Goal: Information Seeking & Learning: Learn about a topic

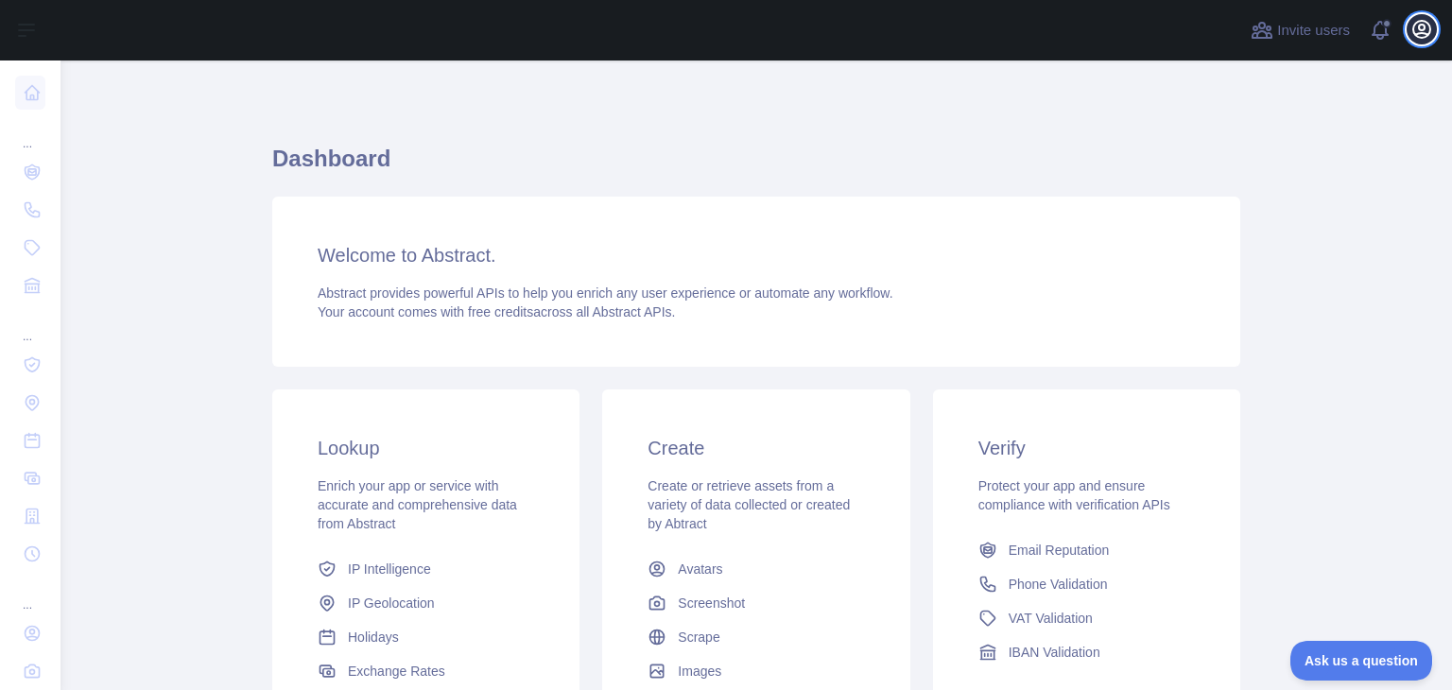
click at [1411, 34] on icon "button" at bounding box center [1421, 29] width 23 height 23
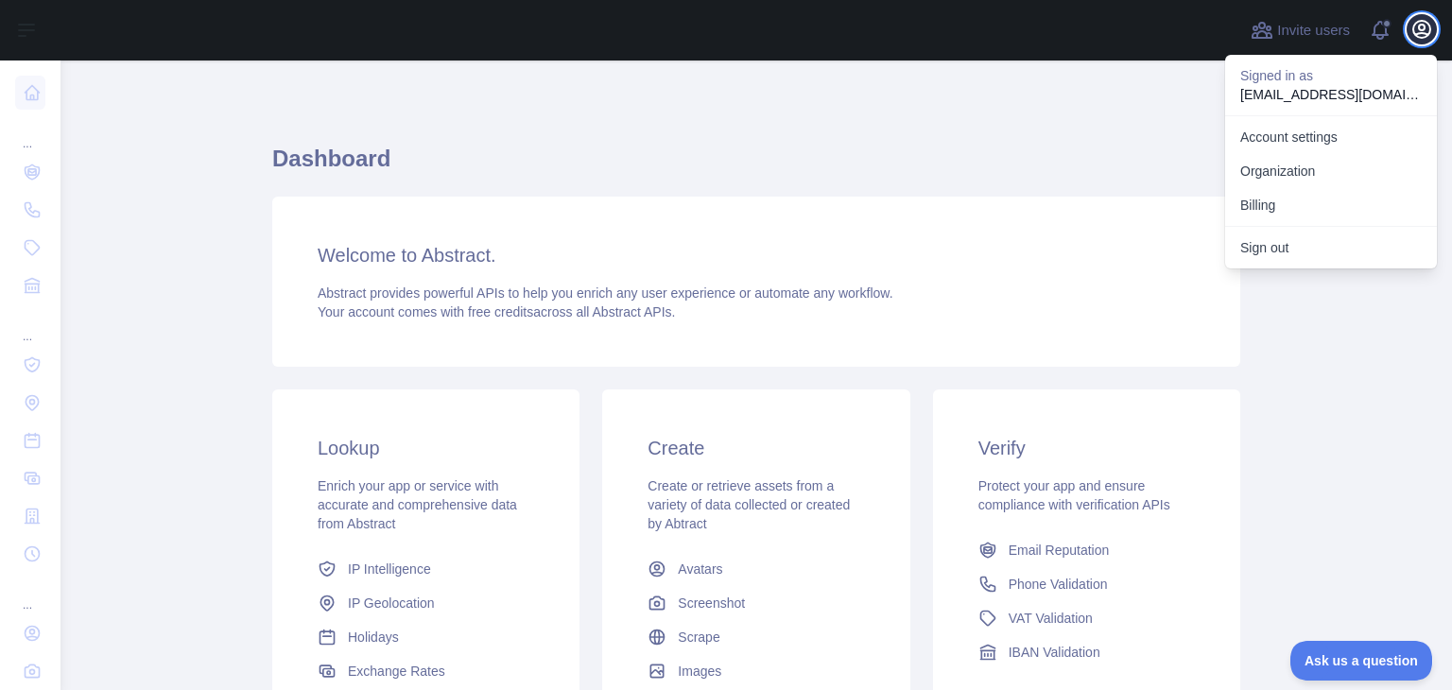
click at [1411, 32] on icon "button" at bounding box center [1421, 29] width 23 height 23
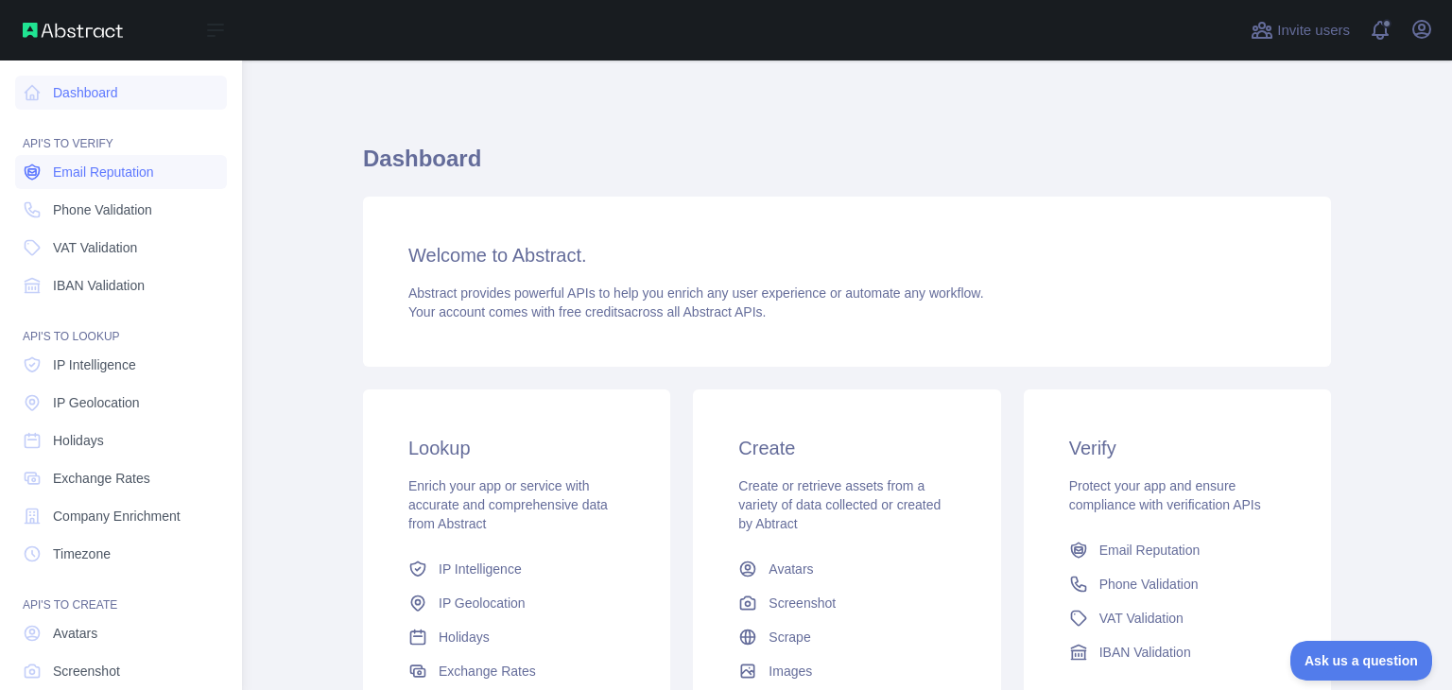
click at [60, 175] on span "Email Reputation" at bounding box center [103, 172] width 101 height 19
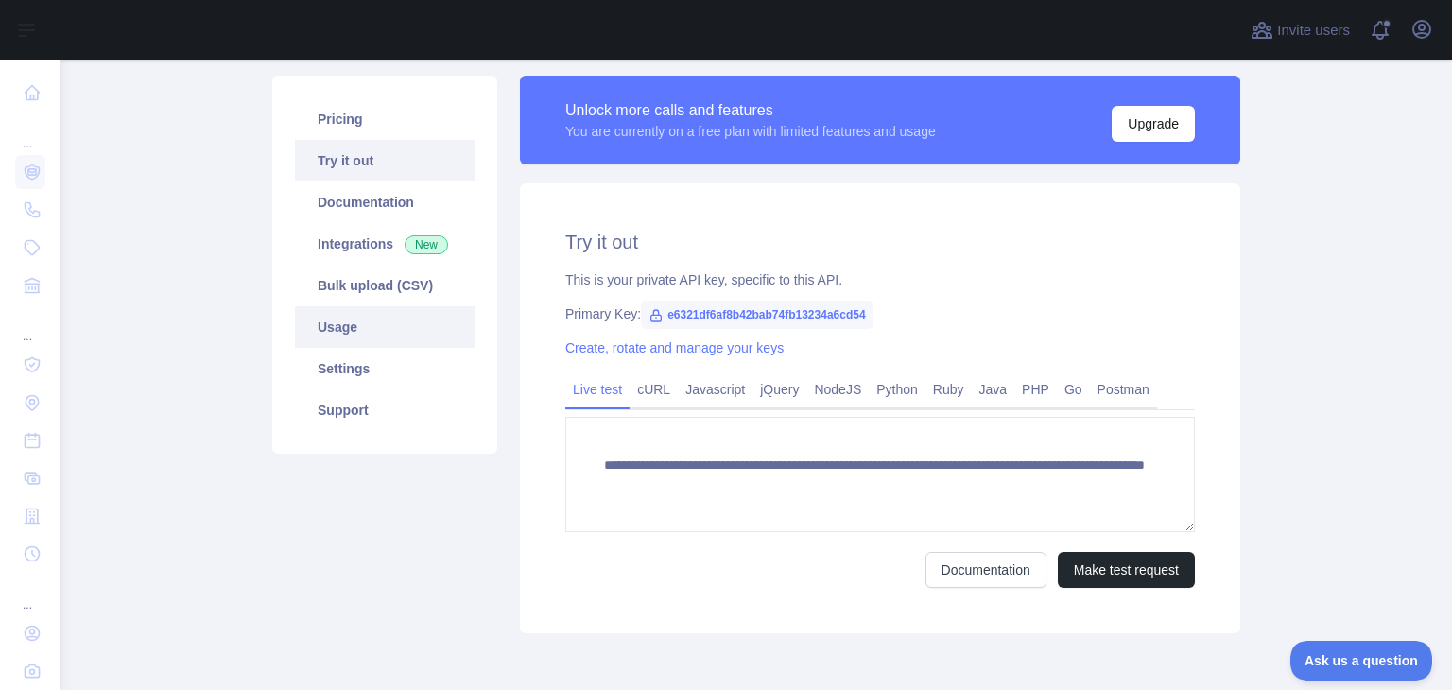
scroll to position [95, 0]
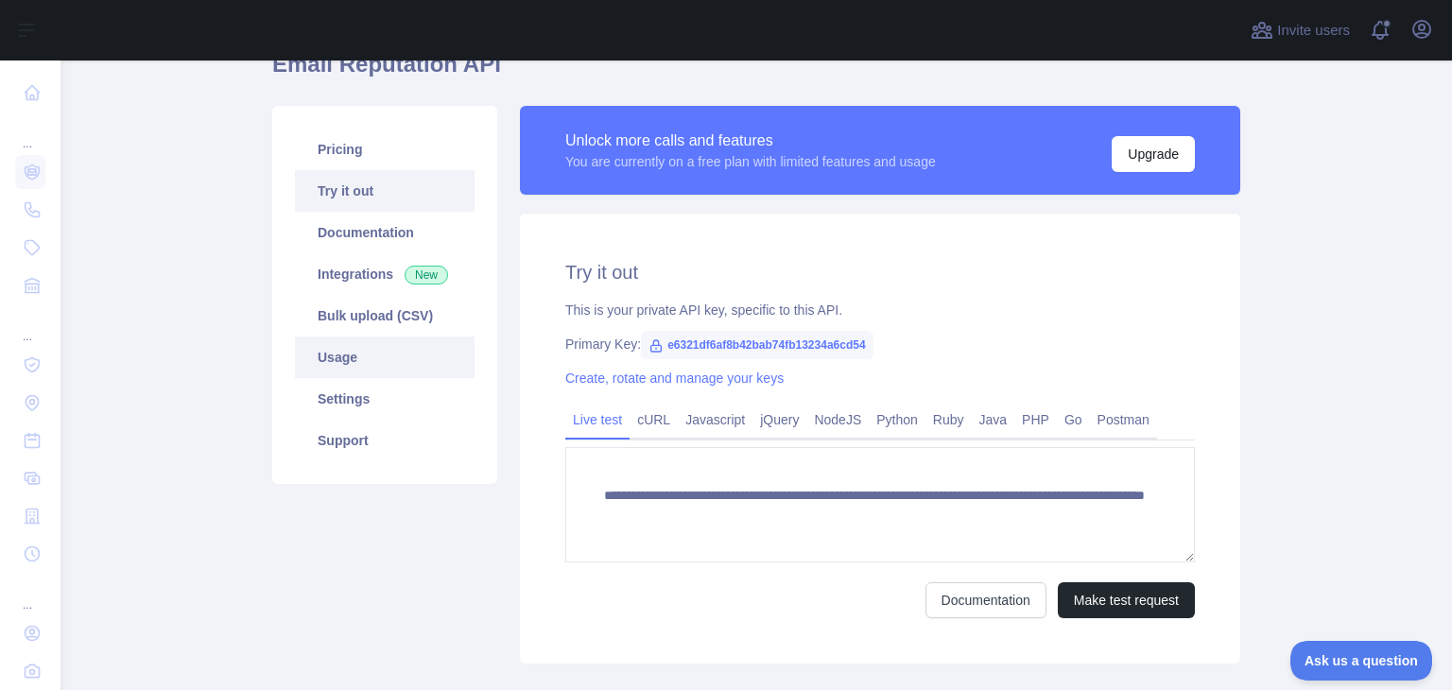
click at [373, 373] on link "Usage" at bounding box center [385, 358] width 180 height 42
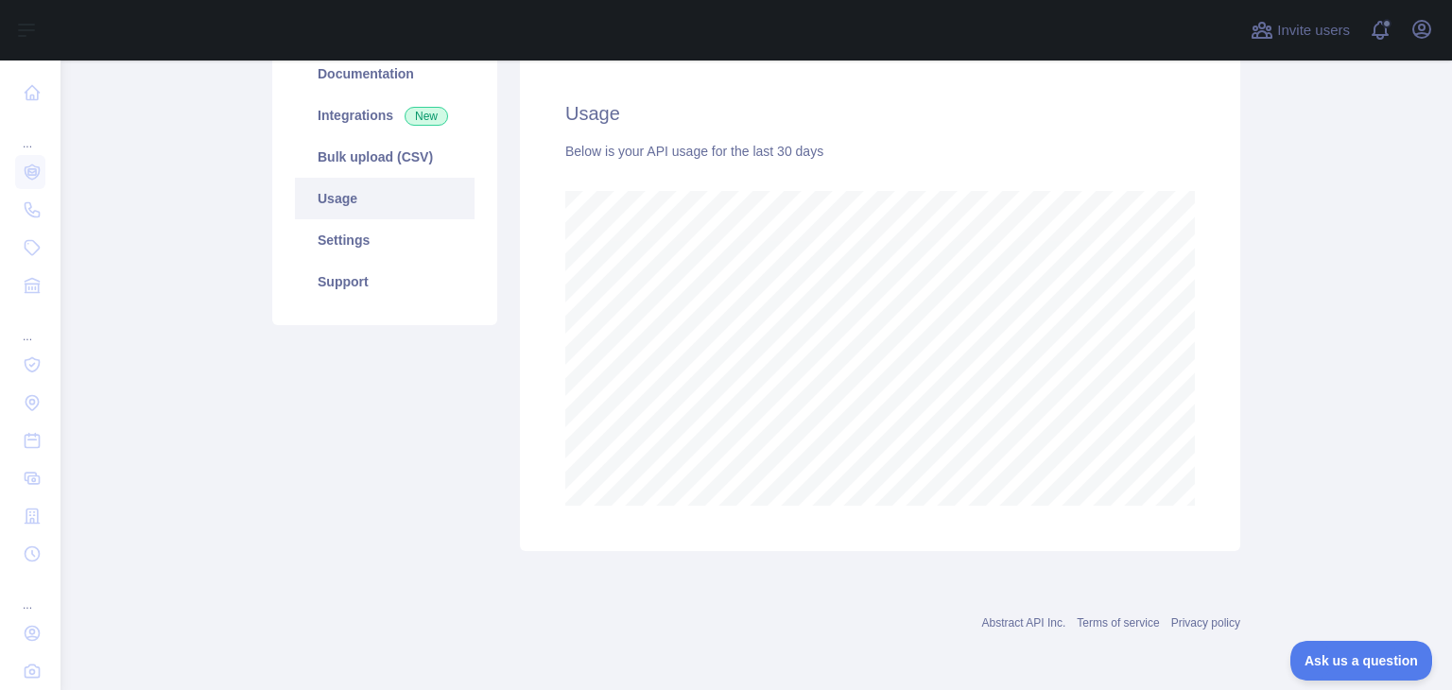
scroll to position [159, 0]
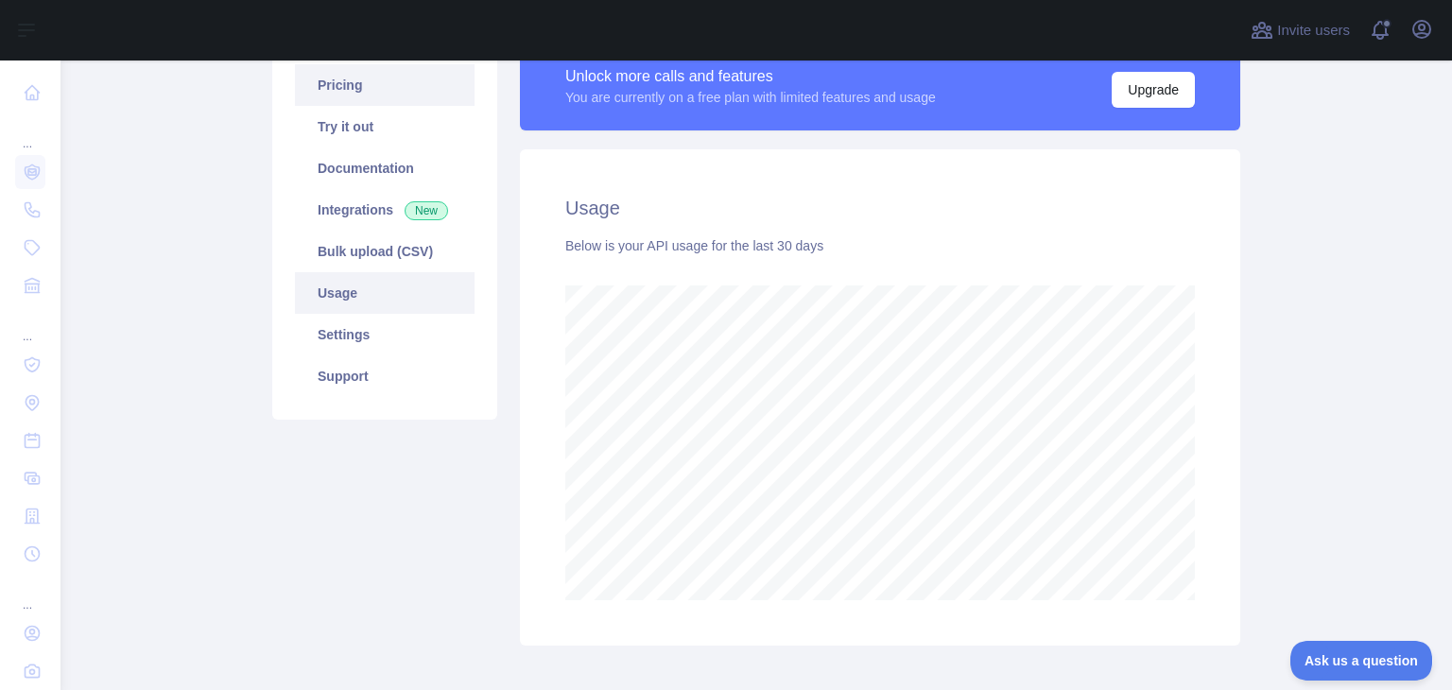
click at [367, 95] on link "Pricing" at bounding box center [385, 85] width 180 height 42
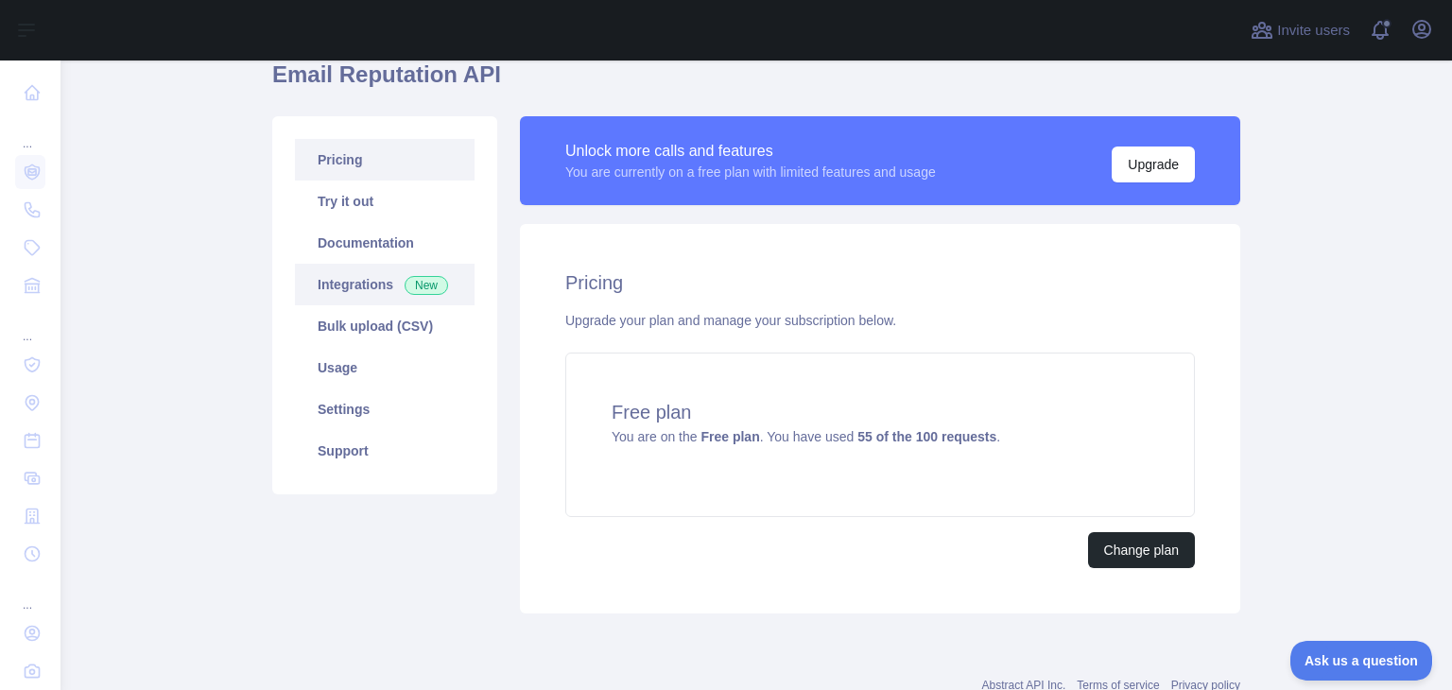
scroll to position [52, 0]
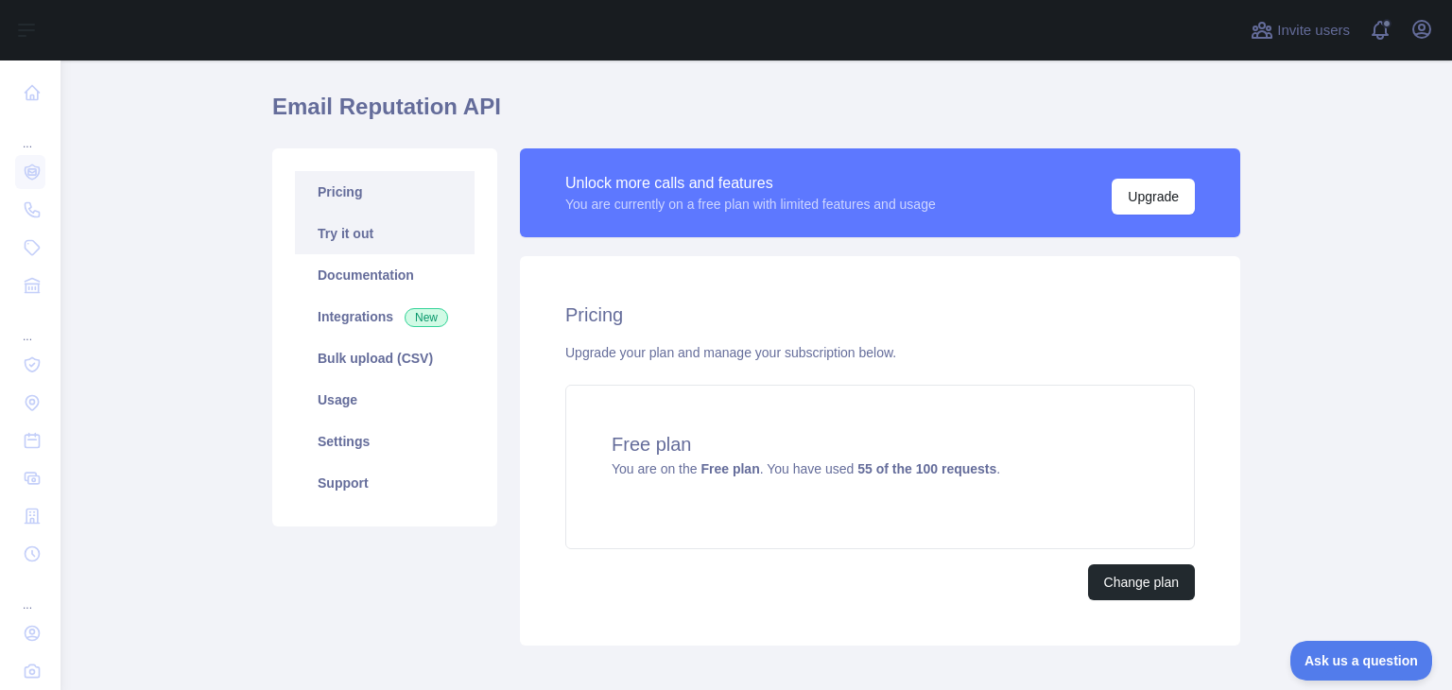
click at [357, 242] on link "Try it out" at bounding box center [385, 234] width 180 height 42
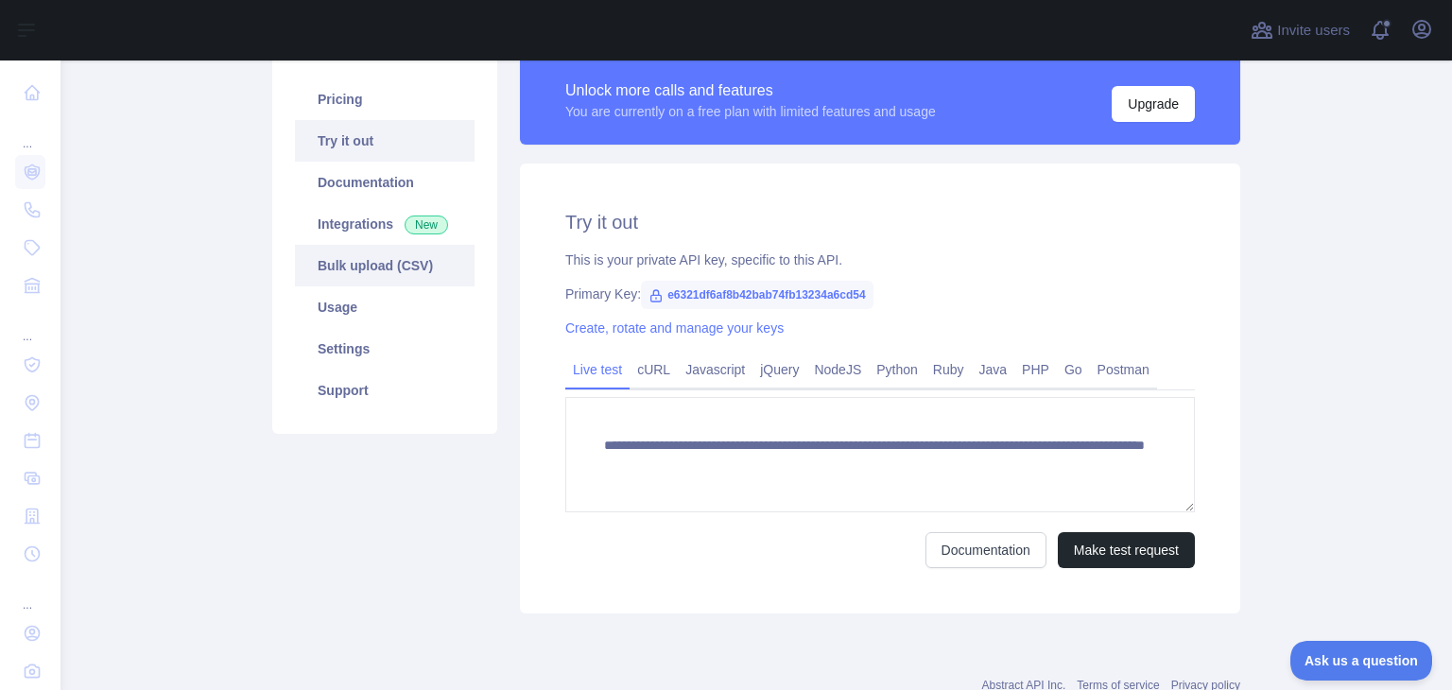
scroll to position [112, 0]
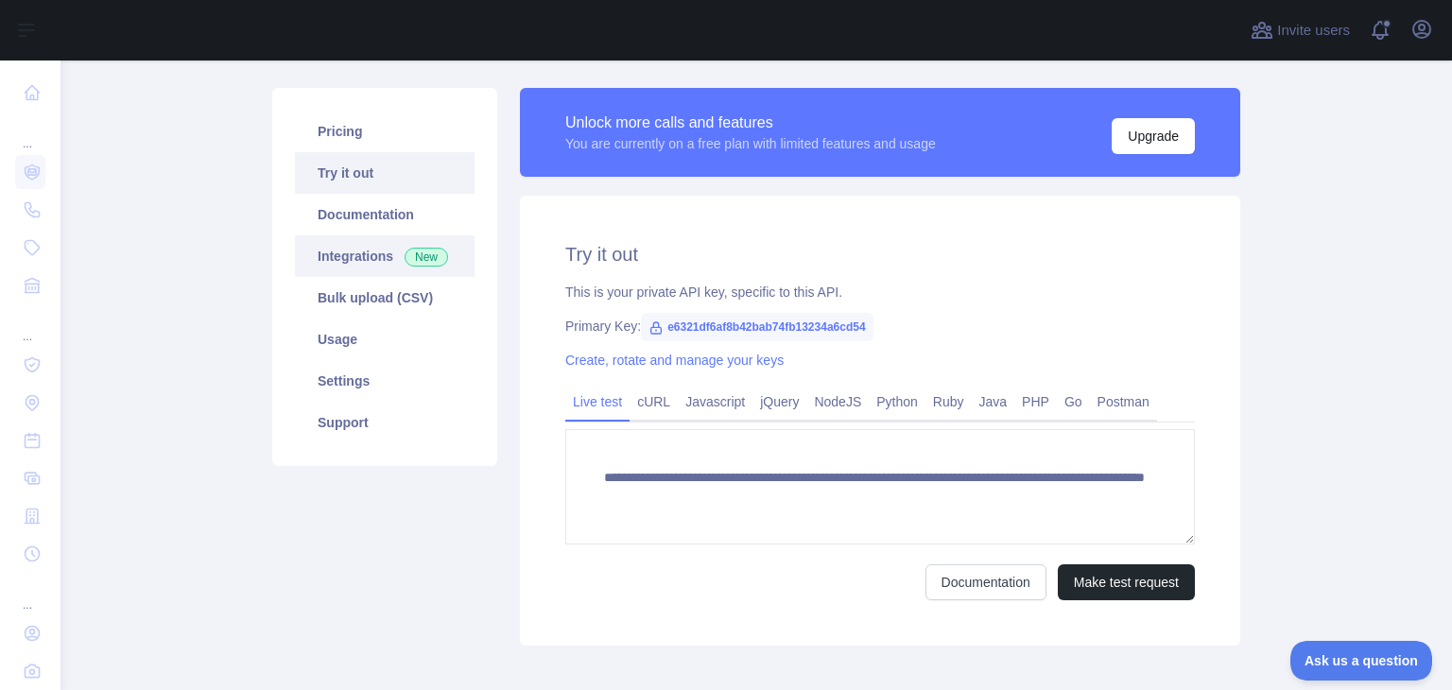
click at [347, 262] on link "Integrations New" at bounding box center [385, 256] width 180 height 42
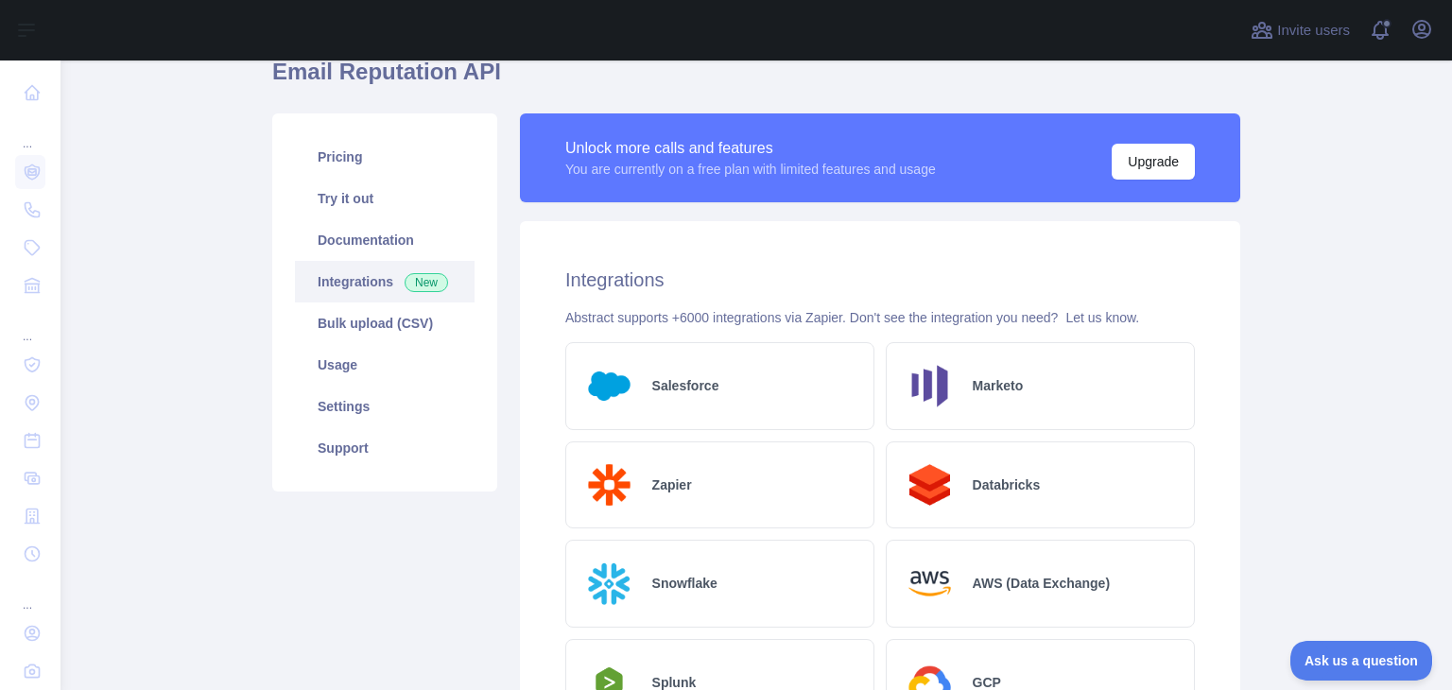
scroll to position [57, 0]
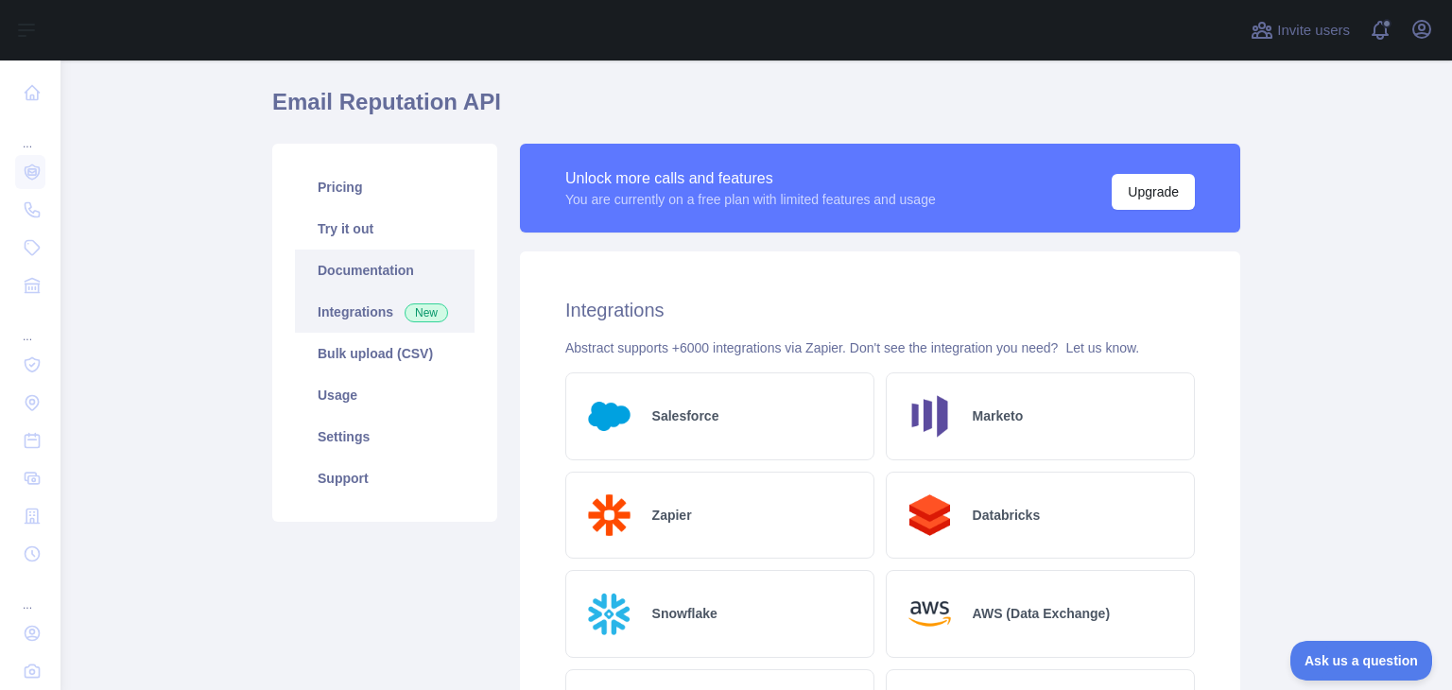
click at [337, 274] on link "Documentation" at bounding box center [385, 271] width 180 height 42
click at [392, 230] on link "Try it out" at bounding box center [385, 229] width 180 height 42
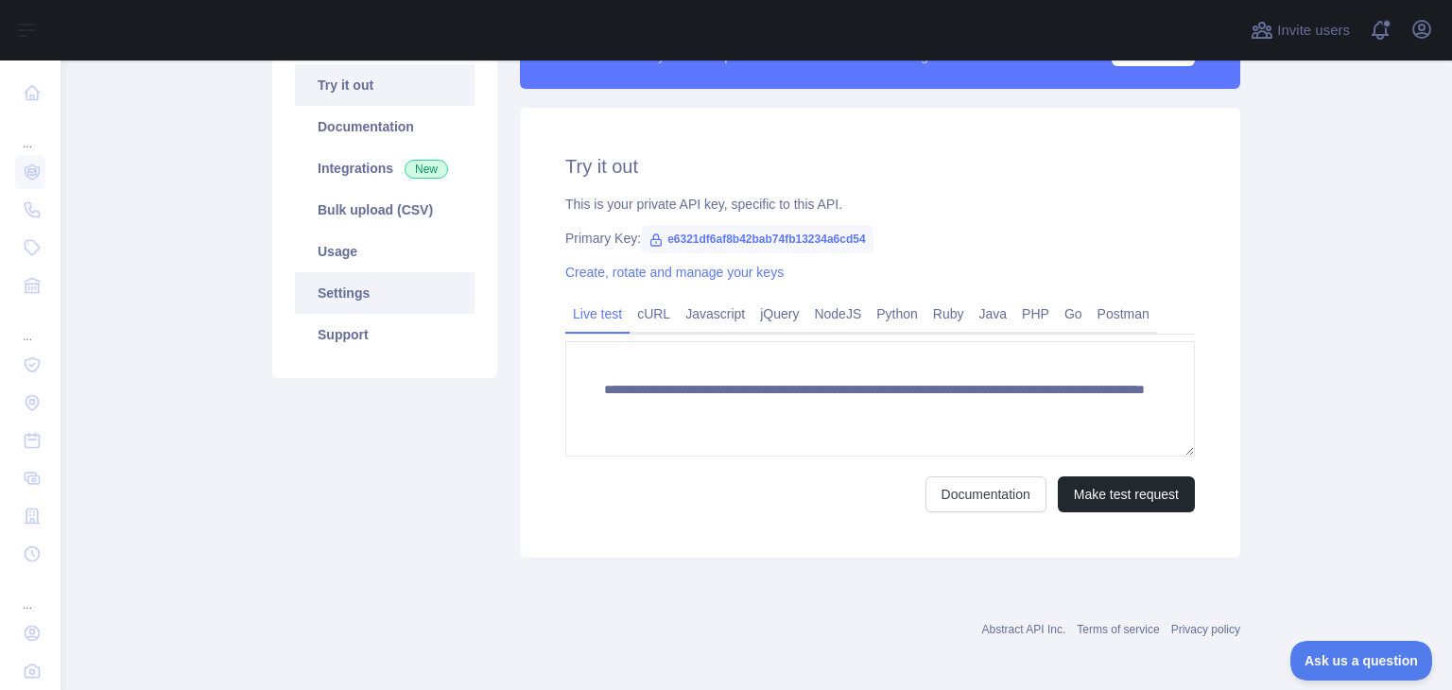
scroll to position [207, 0]
